Goal: Task Accomplishment & Management: Manage account settings

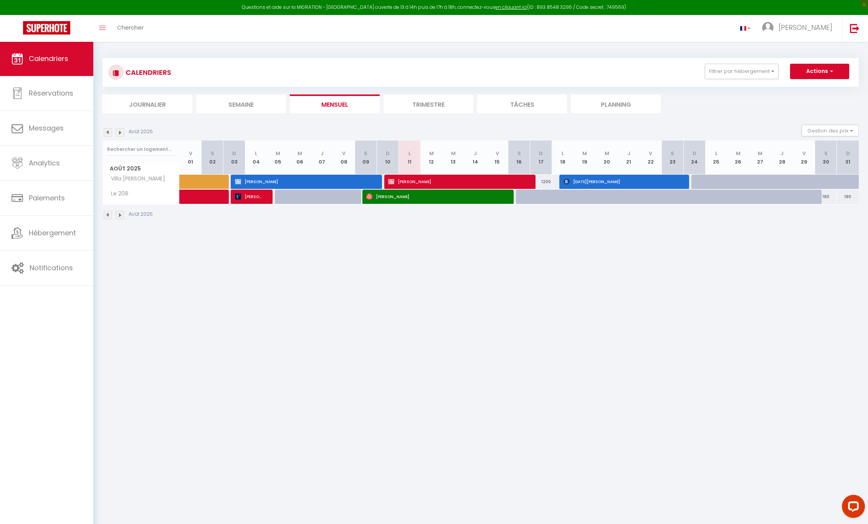
click at [122, 132] on img at bounding box center [120, 132] width 8 height 8
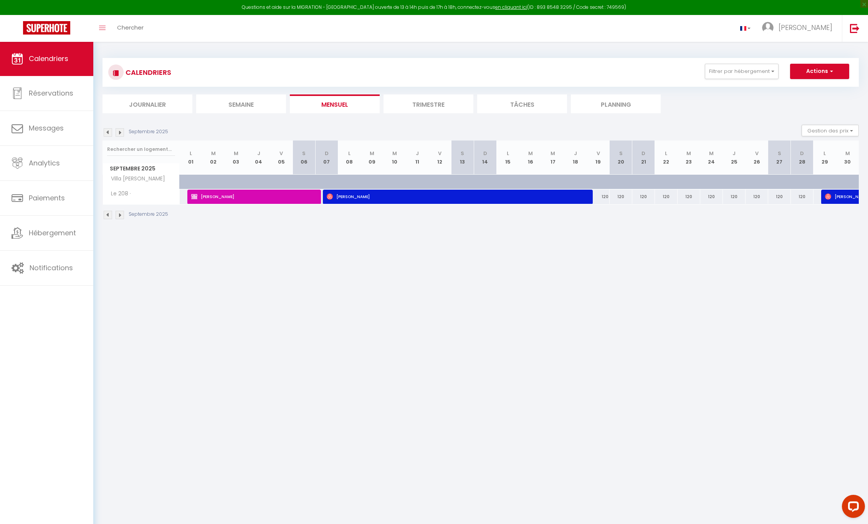
click at [122, 132] on img at bounding box center [120, 132] width 8 height 8
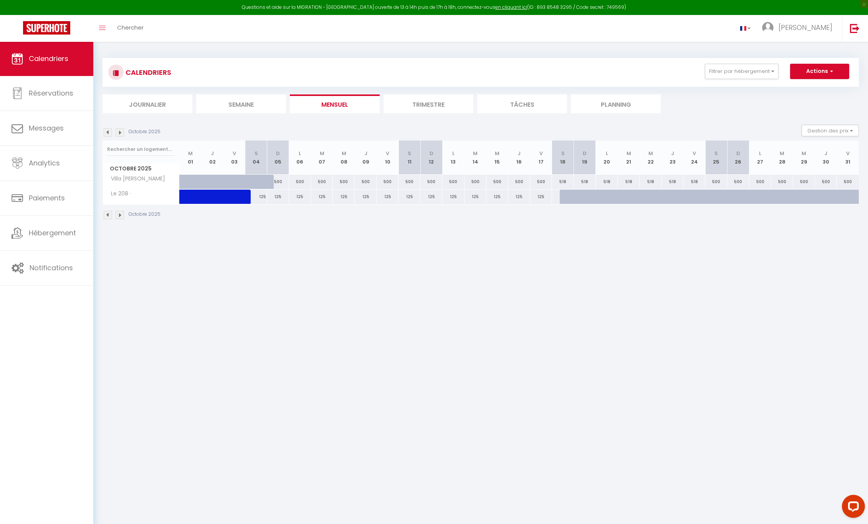
click at [120, 131] on img at bounding box center [120, 132] width 8 height 8
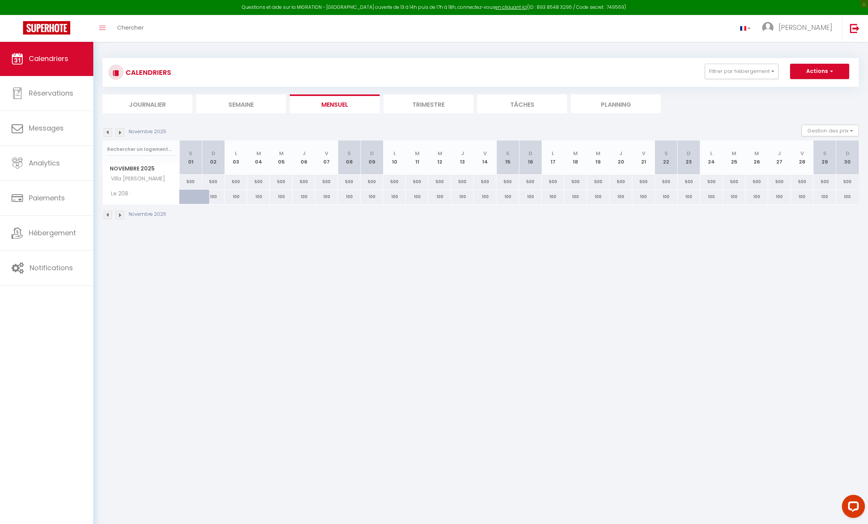
click at [120, 131] on img at bounding box center [120, 132] width 8 height 8
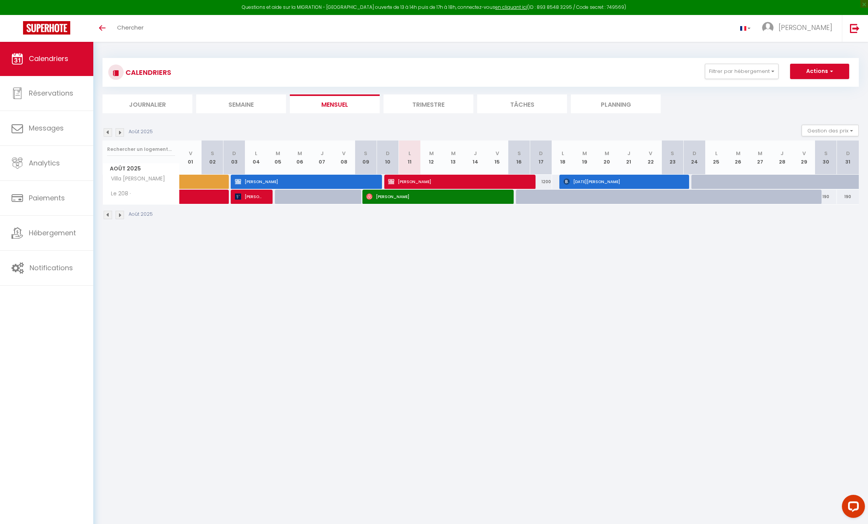
click at [121, 133] on img at bounding box center [120, 132] width 8 height 8
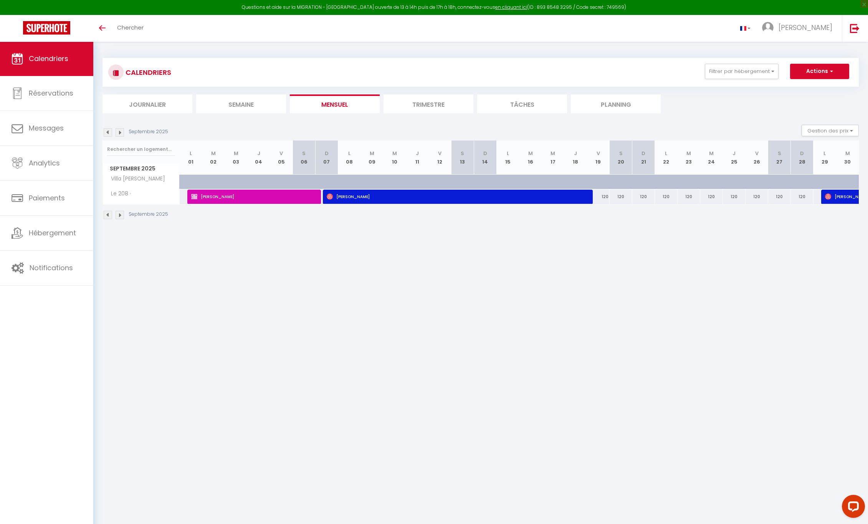
click at [121, 133] on img at bounding box center [120, 132] width 8 height 8
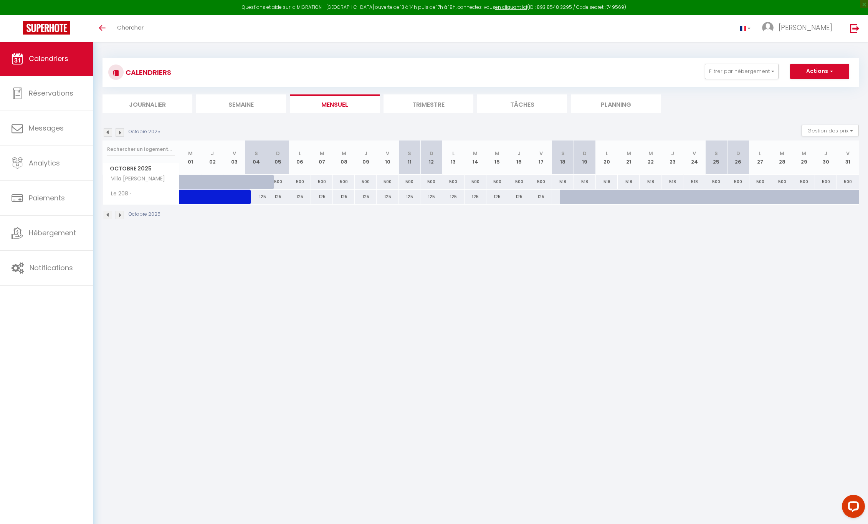
click at [121, 133] on img at bounding box center [120, 132] width 8 height 8
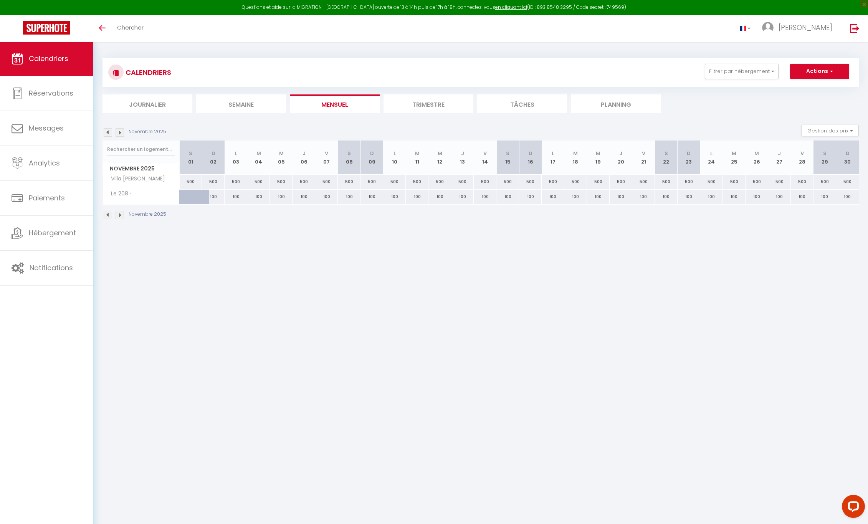
click at [121, 133] on img at bounding box center [120, 132] width 8 height 8
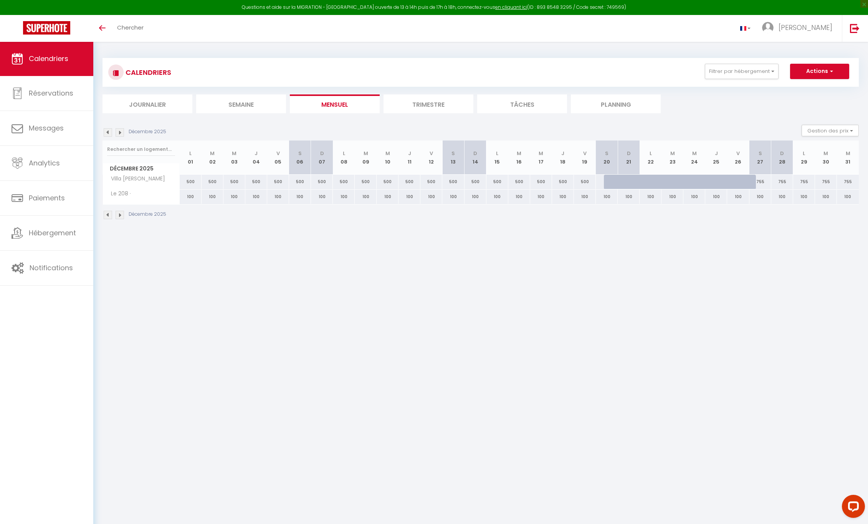
click at [109, 131] on img at bounding box center [108, 132] width 8 height 8
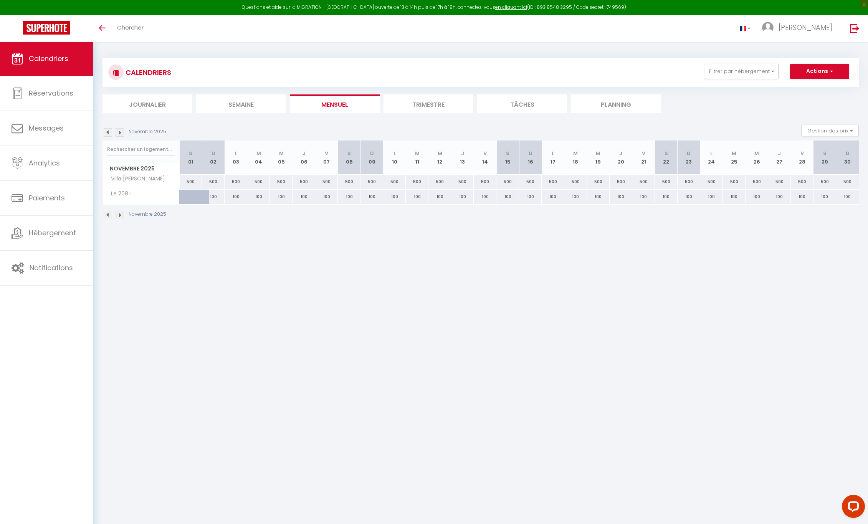
click at [109, 131] on img at bounding box center [108, 132] width 8 height 8
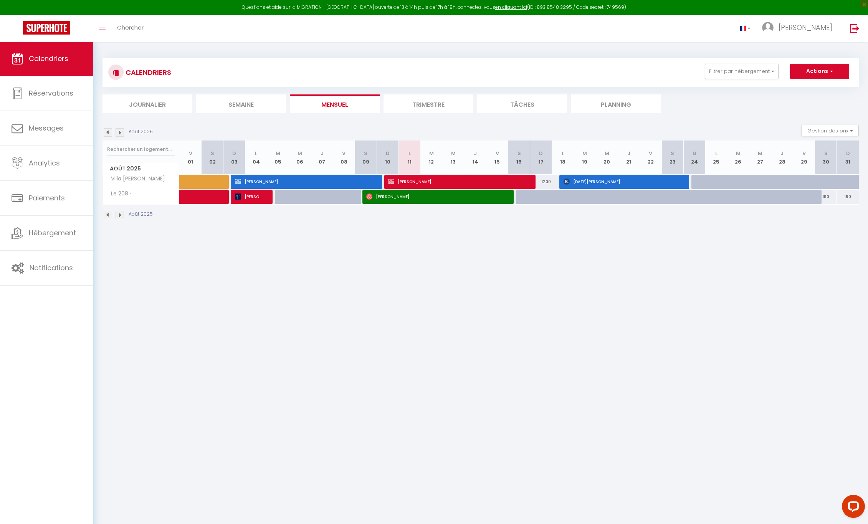
click at [120, 133] on img at bounding box center [120, 132] width 8 height 8
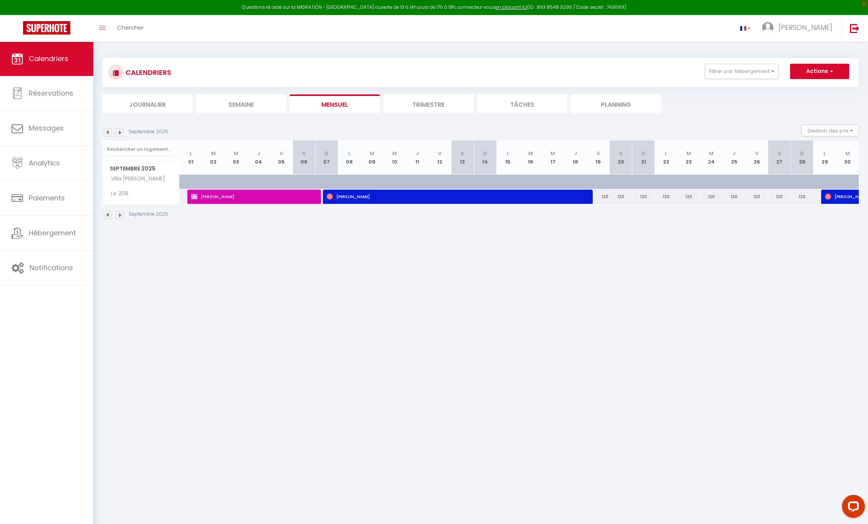
click at [120, 133] on img at bounding box center [120, 132] width 8 height 8
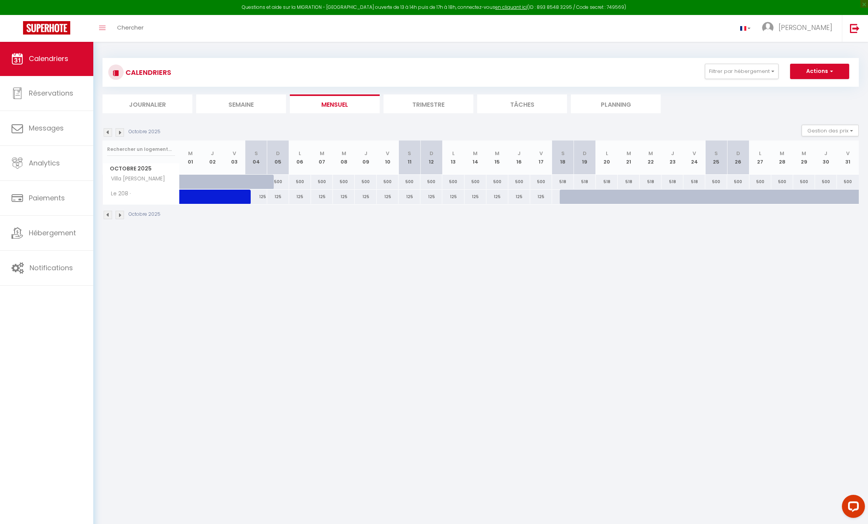
click at [120, 133] on img at bounding box center [120, 132] width 8 height 8
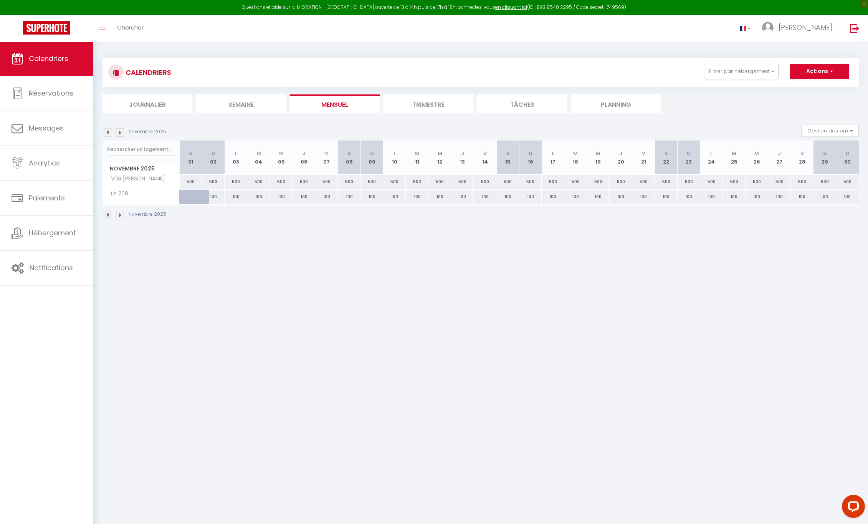
click at [108, 132] on img at bounding box center [108, 132] width 8 height 8
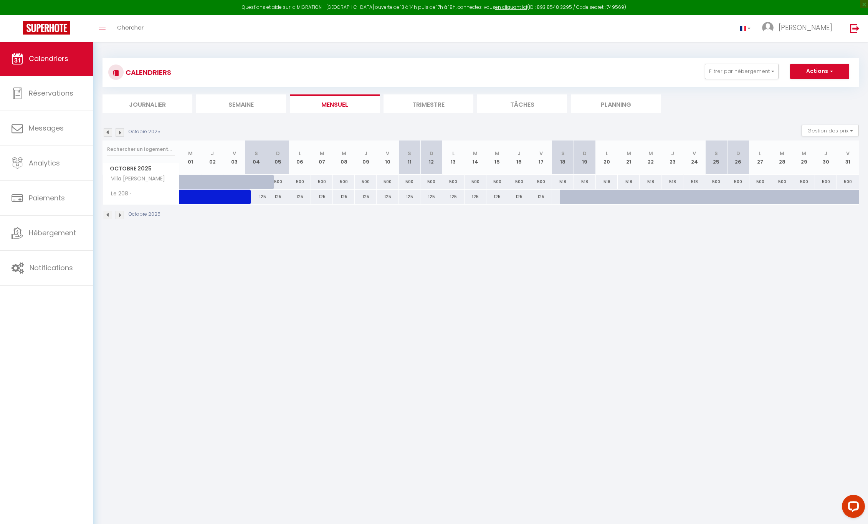
click at [108, 132] on img at bounding box center [108, 132] width 8 height 8
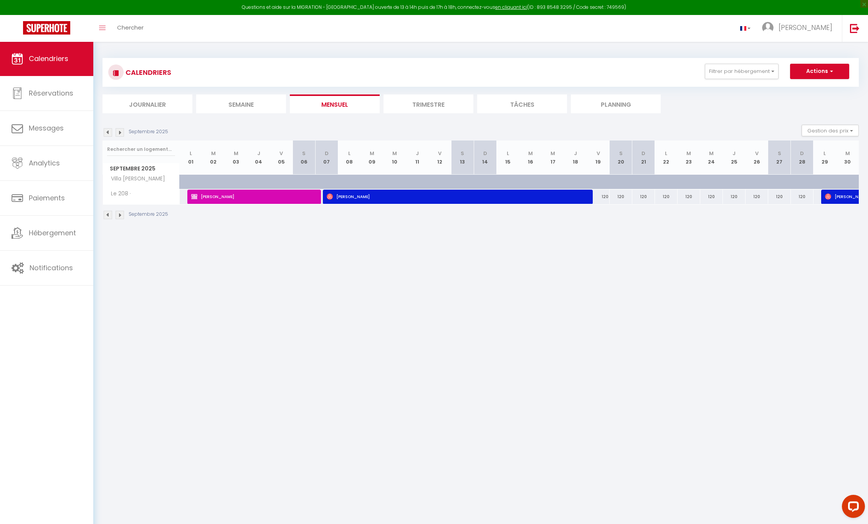
click at [118, 131] on img at bounding box center [120, 132] width 8 height 8
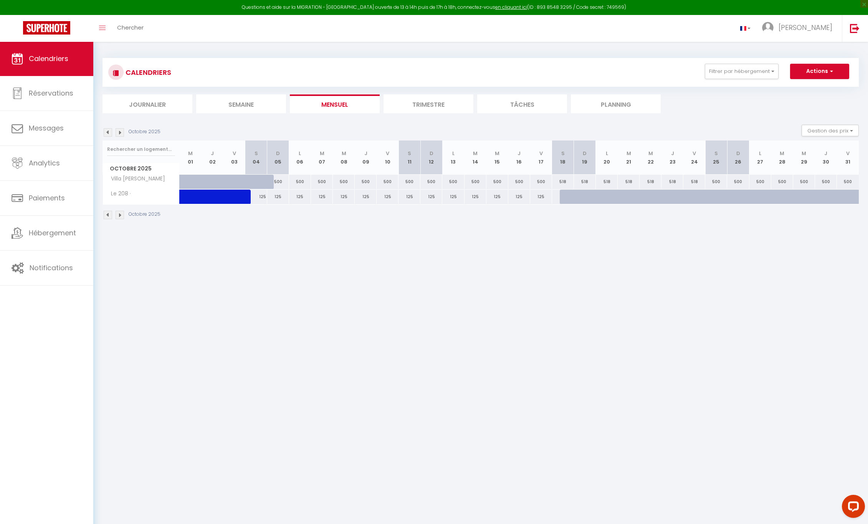
click at [119, 131] on img at bounding box center [120, 132] width 8 height 8
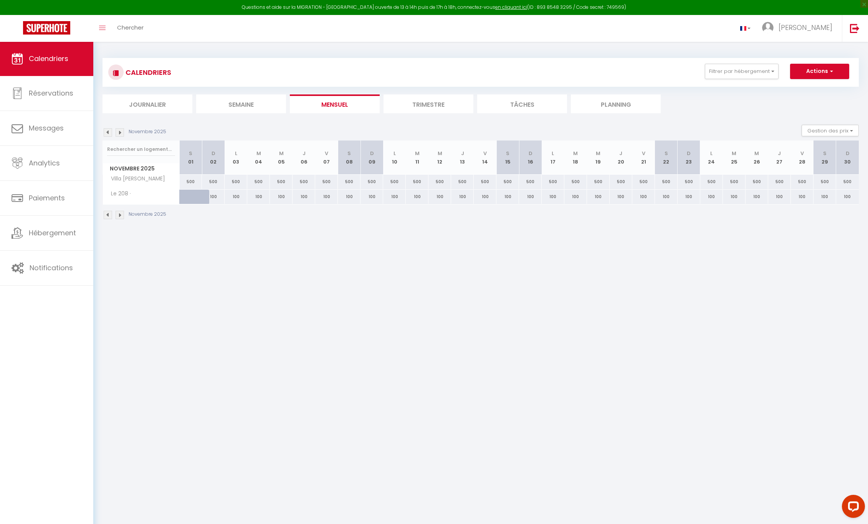
click at [109, 131] on img at bounding box center [108, 132] width 8 height 8
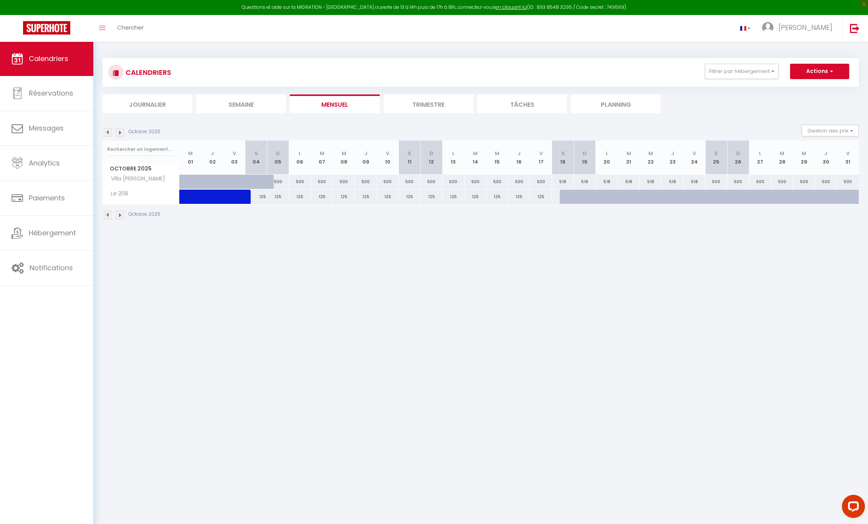
click at [109, 131] on img at bounding box center [108, 132] width 8 height 8
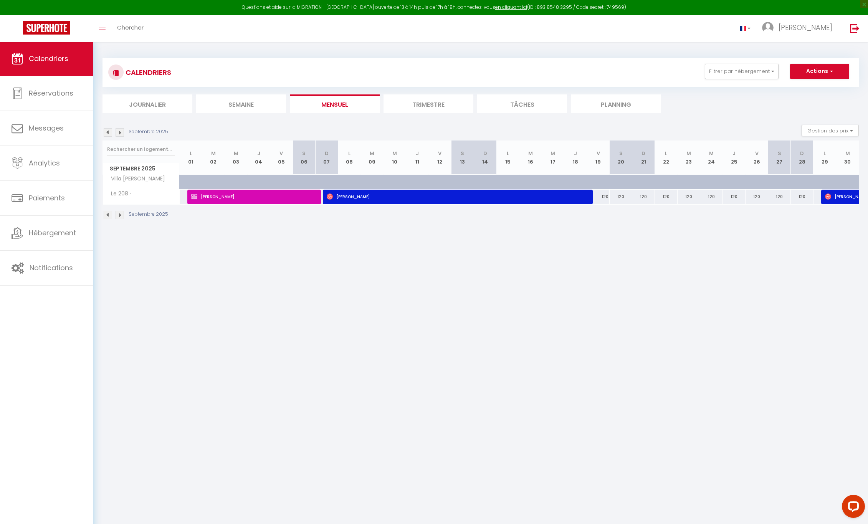
click at [109, 131] on img at bounding box center [108, 132] width 8 height 8
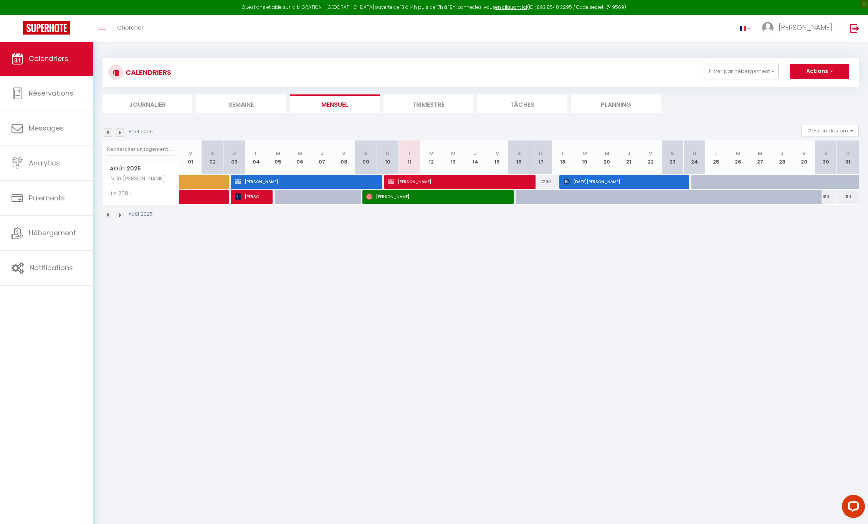
click at [118, 131] on img at bounding box center [120, 132] width 8 height 8
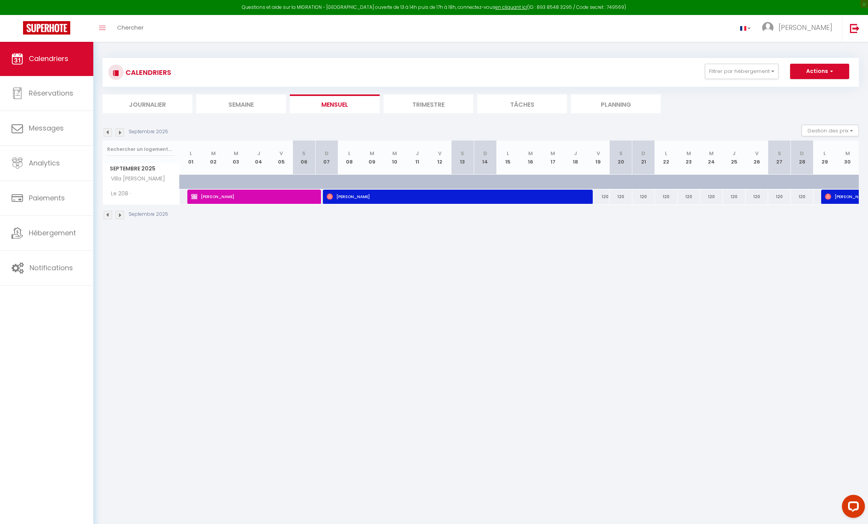
click at [118, 131] on img at bounding box center [120, 132] width 8 height 8
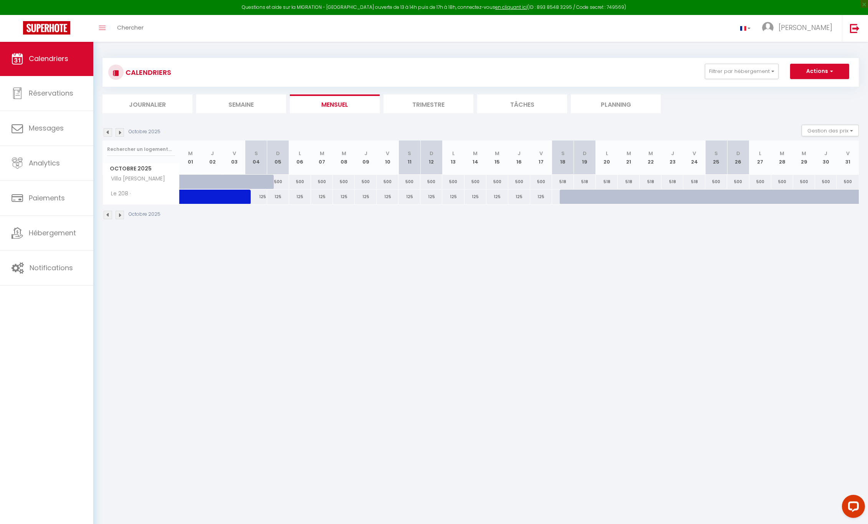
click at [118, 131] on img at bounding box center [120, 132] width 8 height 8
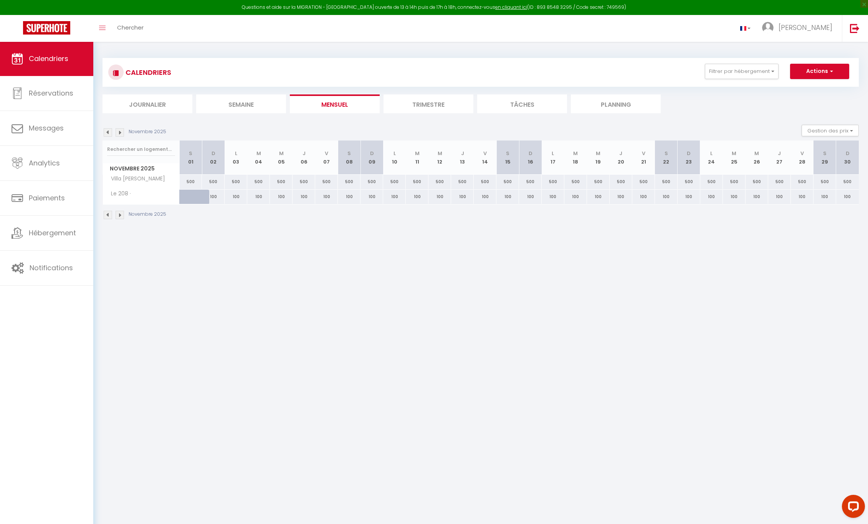
click at [118, 131] on img at bounding box center [120, 132] width 8 height 8
